Goal: Transaction & Acquisition: Purchase product/service

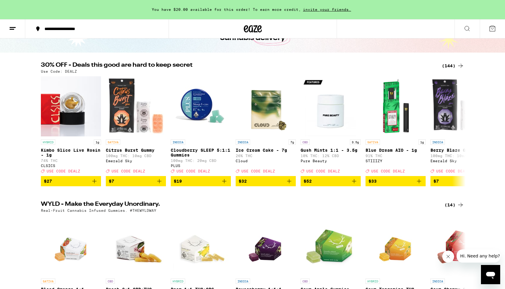
scroll to position [45, 0]
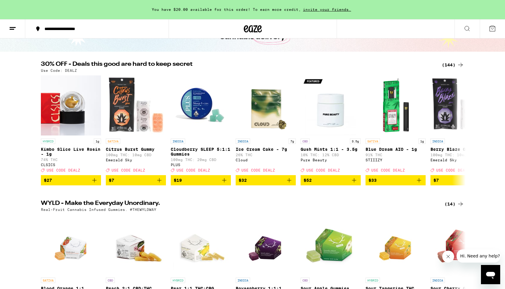
click at [448, 65] on div "(144)" at bounding box center [453, 64] width 22 height 7
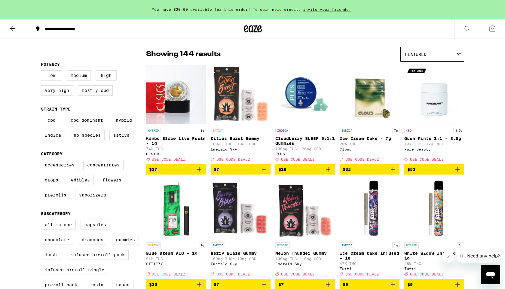
scroll to position [62, 0]
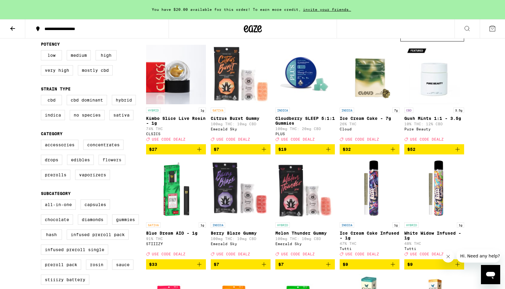
click at [109, 165] on label "Flowers" at bounding box center [112, 160] width 27 height 10
click at [42, 141] on input "Flowers" at bounding box center [42, 141] width 0 height 0
checkbox input "true"
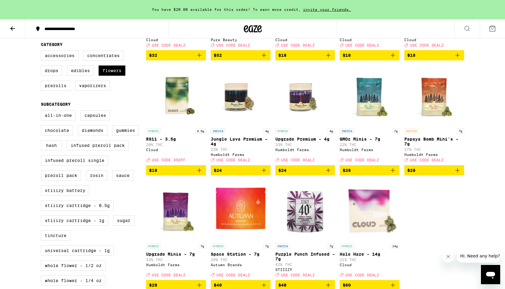
scroll to position [151, 0]
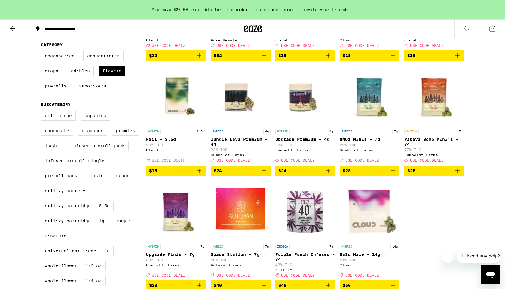
click at [376, 174] on span "$28" at bounding box center [370, 170] width 54 height 7
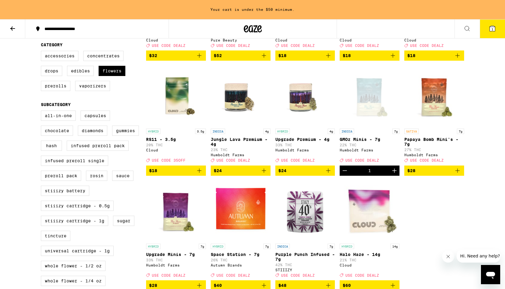
click at [393, 174] on icon "Increment" at bounding box center [394, 170] width 7 height 7
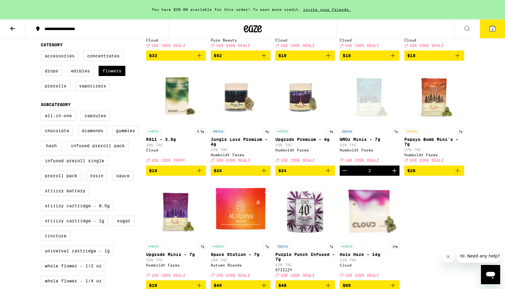
click at [393, 174] on icon "Increment" at bounding box center [394, 170] width 7 height 7
click at [490, 29] on icon at bounding box center [492, 28] width 5 height 5
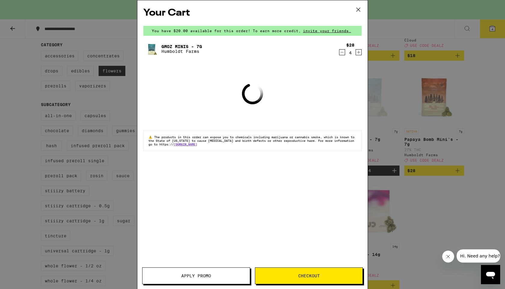
click at [205, 269] on button "Apply Promo" at bounding box center [196, 276] width 108 height 17
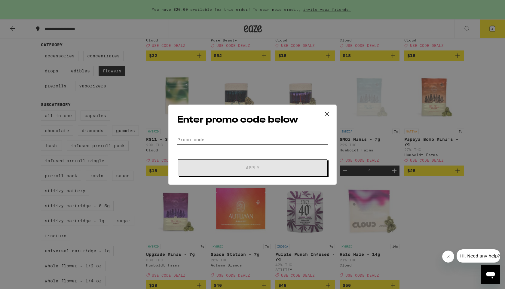
click at [236, 144] on input "Promo Code" at bounding box center [252, 139] width 151 height 9
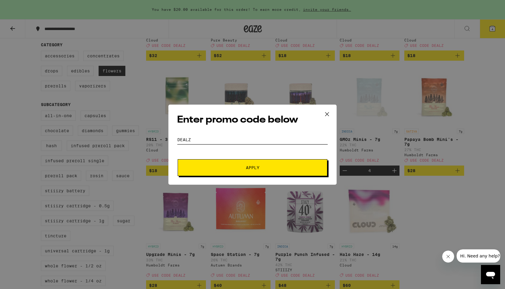
type input "DEALZ"
click at [251, 173] on button "Apply" at bounding box center [253, 167] width 150 height 17
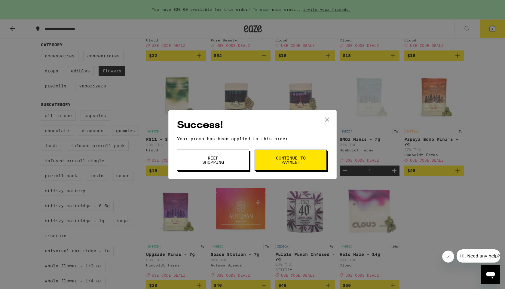
click at [289, 167] on button "Continue to payment" at bounding box center [291, 160] width 72 height 21
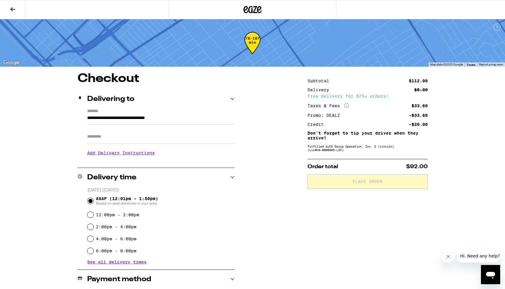
click at [11, 12] on icon at bounding box center [12, 9] width 7 height 7
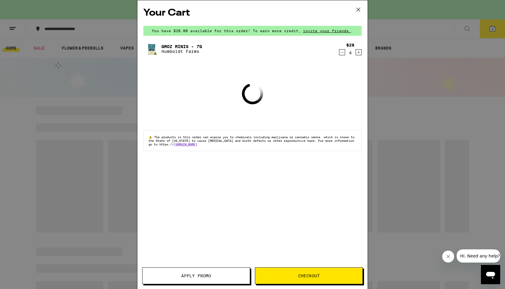
click at [353, 4] on button at bounding box center [358, 9] width 19 height 19
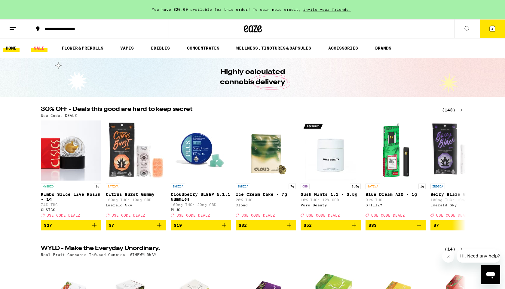
click at [39, 48] on link "SALE" at bounding box center [39, 47] width 17 height 7
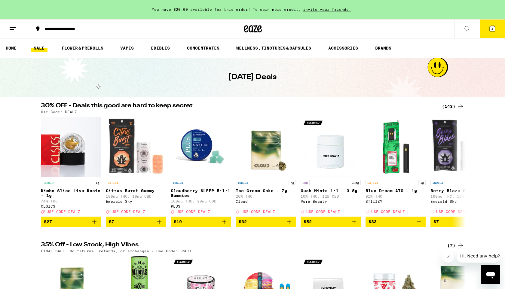
click at [450, 107] on div "(143)" at bounding box center [453, 106] width 22 height 7
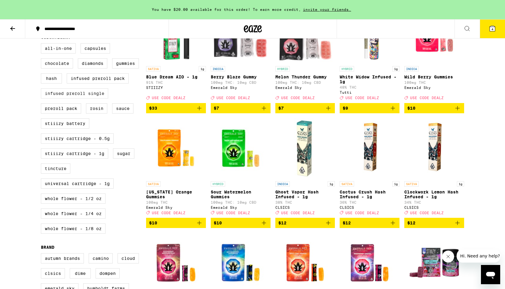
scroll to position [218, 0]
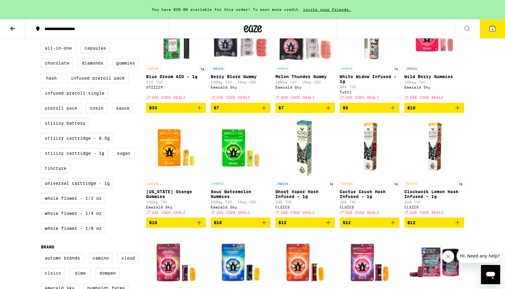
click at [74, 113] on label "Preroll Pack" at bounding box center [61, 108] width 40 height 10
click at [42, 44] on input "Preroll Pack" at bounding box center [42, 44] width 0 height 0
checkbox input "true"
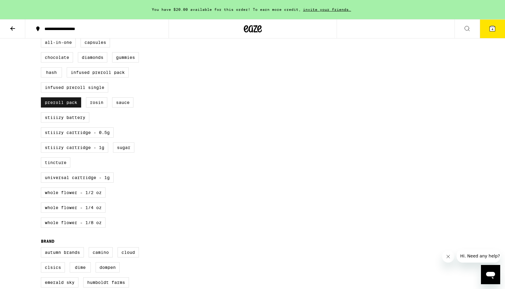
scroll to position [230, 0]
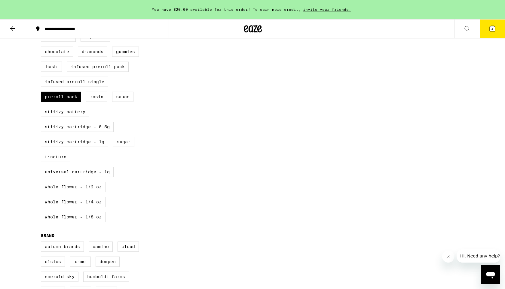
click at [78, 192] on label "Whole Flower - 1/2 oz" at bounding box center [73, 187] width 65 height 10
click at [42, 33] on input "Whole Flower - 1/2 oz" at bounding box center [42, 32] width 0 height 0
checkbox input "true"
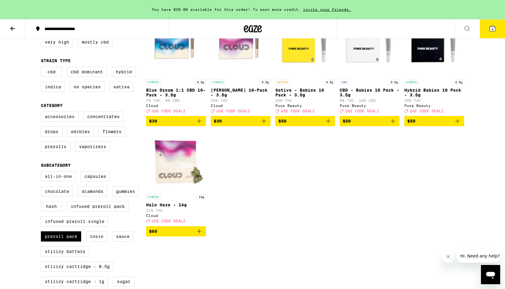
scroll to position [87, 0]
